Goal: Information Seeking & Learning: Learn about a topic

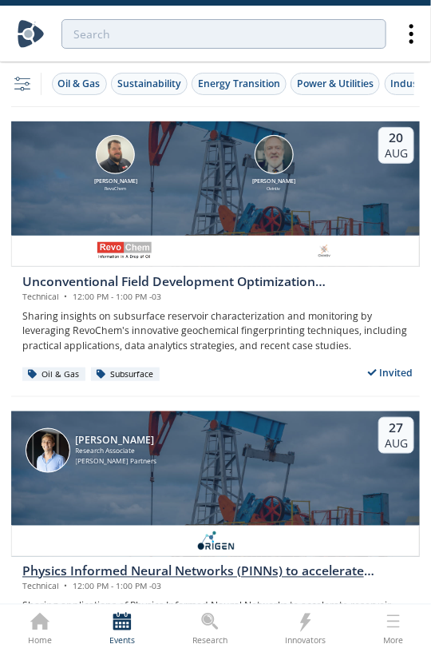
click at [150, 268] on div "Physics Informed Neural Networks (PINNs) to accelerate subsurface scenario anal…" at bounding box center [221, 571] width 398 height 19
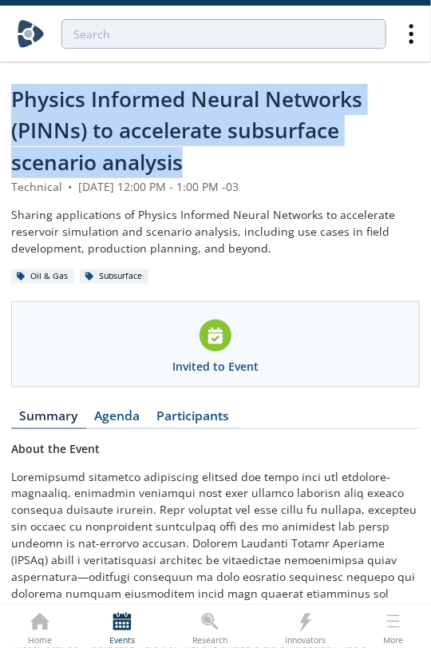
drag, startPoint x: 14, startPoint y: 98, endPoint x: 248, endPoint y: 161, distance: 243.1
click at [248, 161] on div "Physics Informed Neural Networks (PINNs) to accelerate subsurface scenario anal…" at bounding box center [215, 131] width 409 height 94
copy span "Physics Informed Neural Networks (PINNs) to accelerate subsurface scenario anal…"
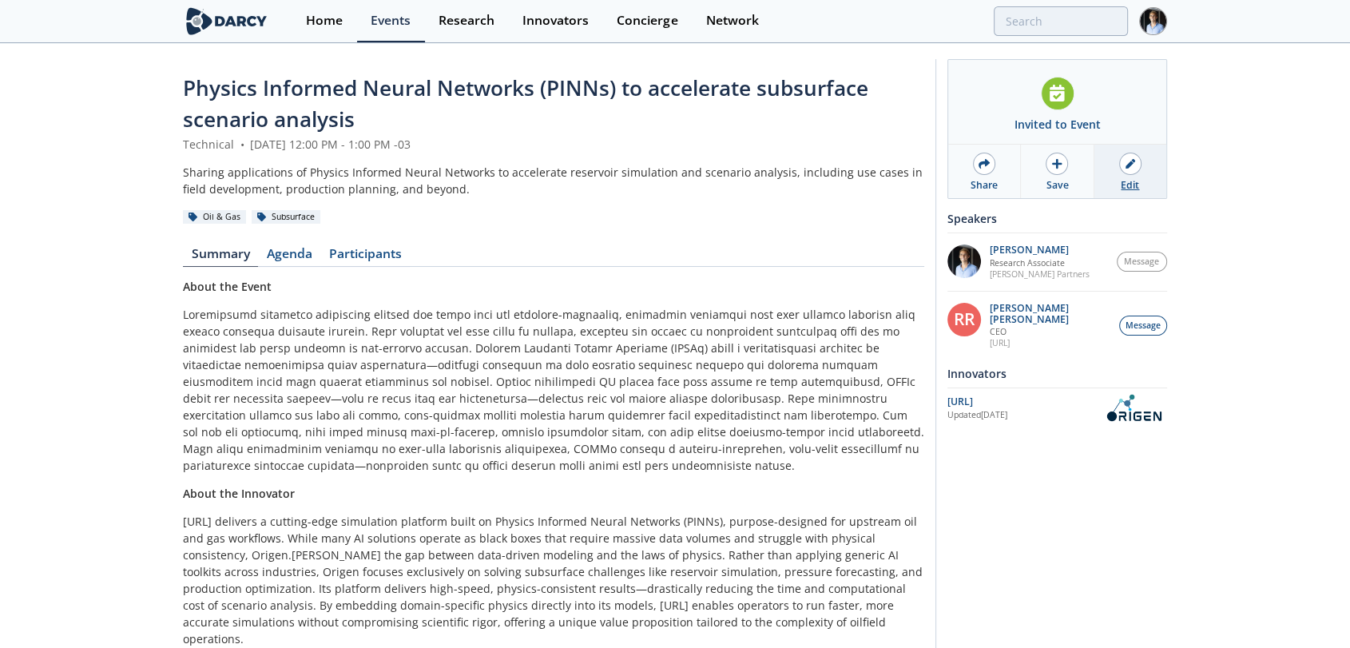
click at [444, 173] on div at bounding box center [1130, 164] width 22 height 22
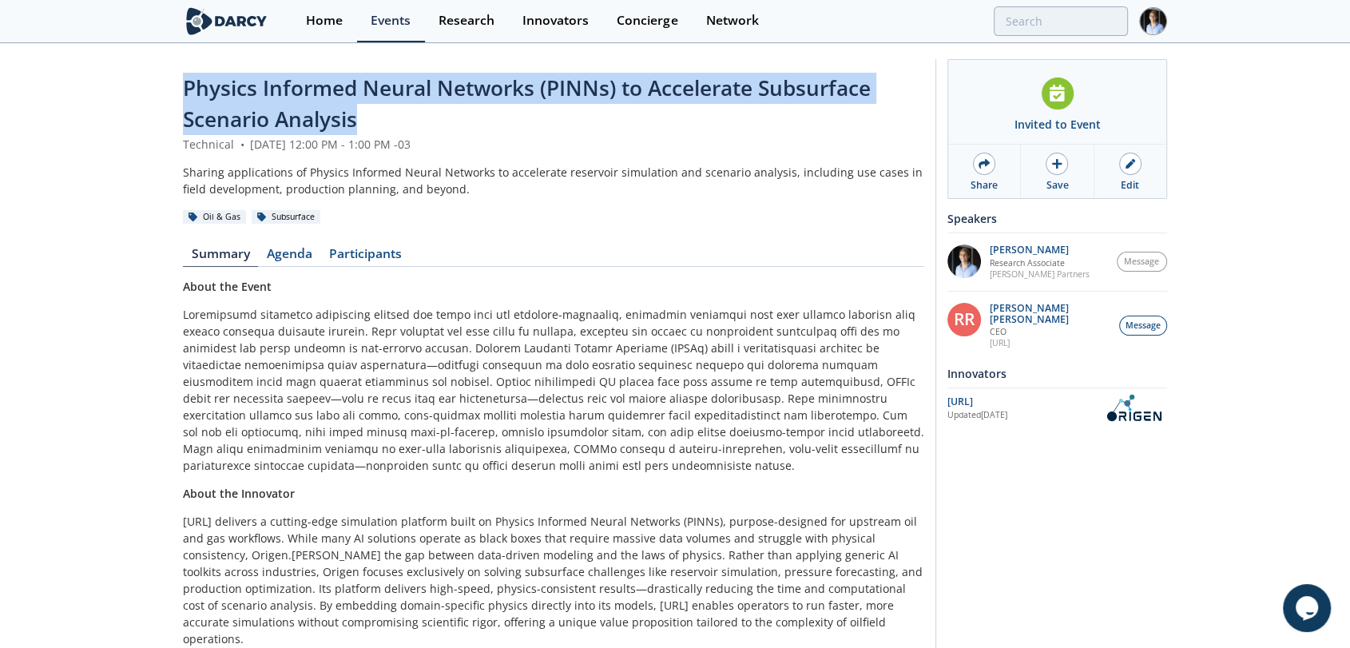
drag, startPoint x: 355, startPoint y: 115, endPoint x: 186, endPoint y: 93, distance: 170.7
click at [186, 93] on div "Physics Informed Neural Networks (PINNs) to Accelerate Subsurface Scenario Anal…" at bounding box center [553, 104] width 741 height 63
copy span "Physics Informed Neural Networks (PINNs) to Accelerate Subsurface Scenario Anal…"
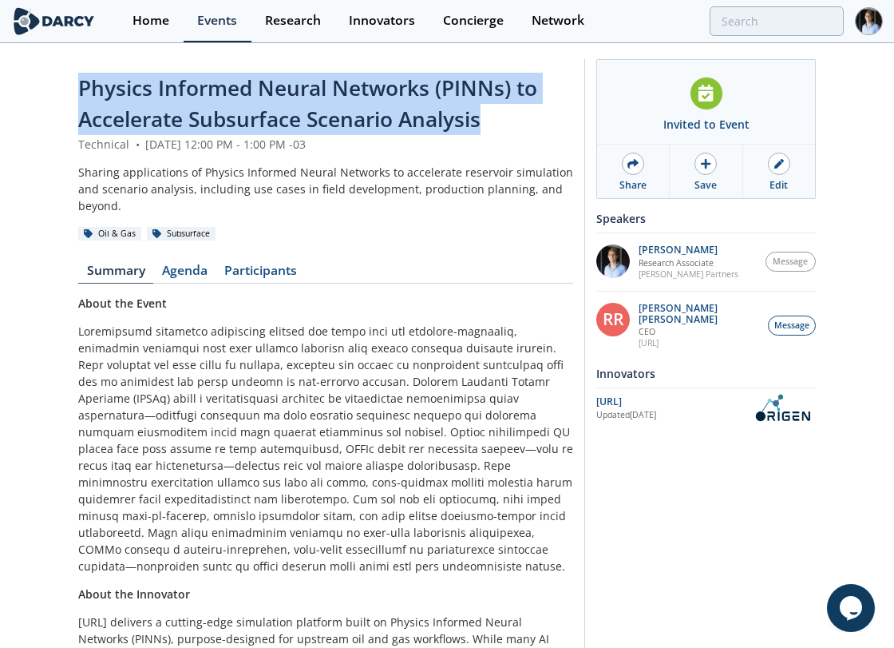
click at [58, 18] on img at bounding box center [53, 21] width 85 height 28
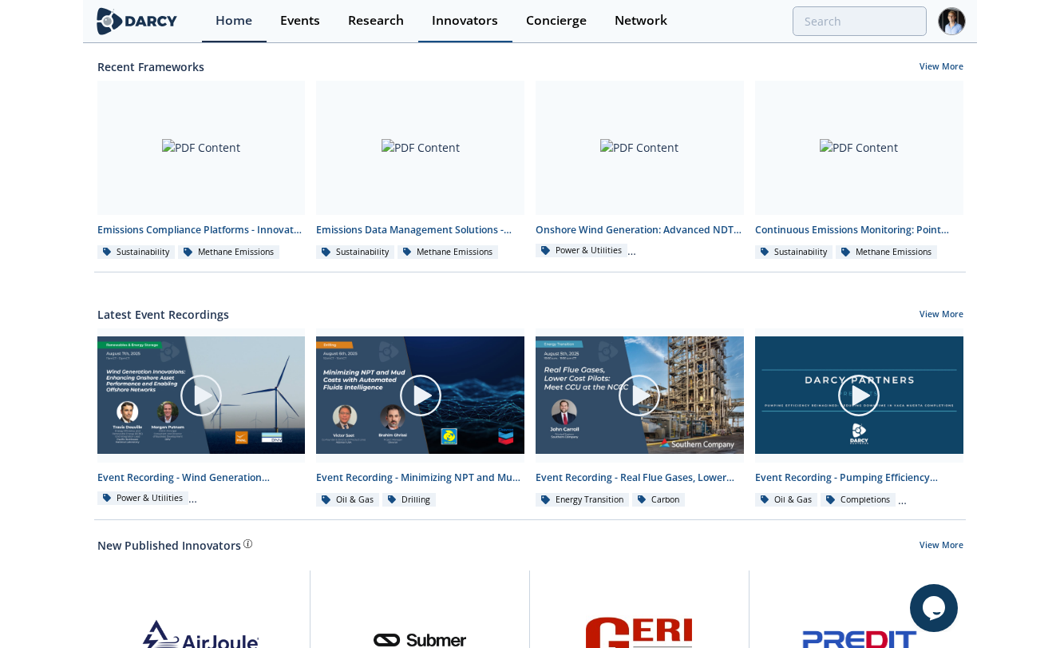
scroll to position [591, 0]
